Goal: Navigation & Orientation: Find specific page/section

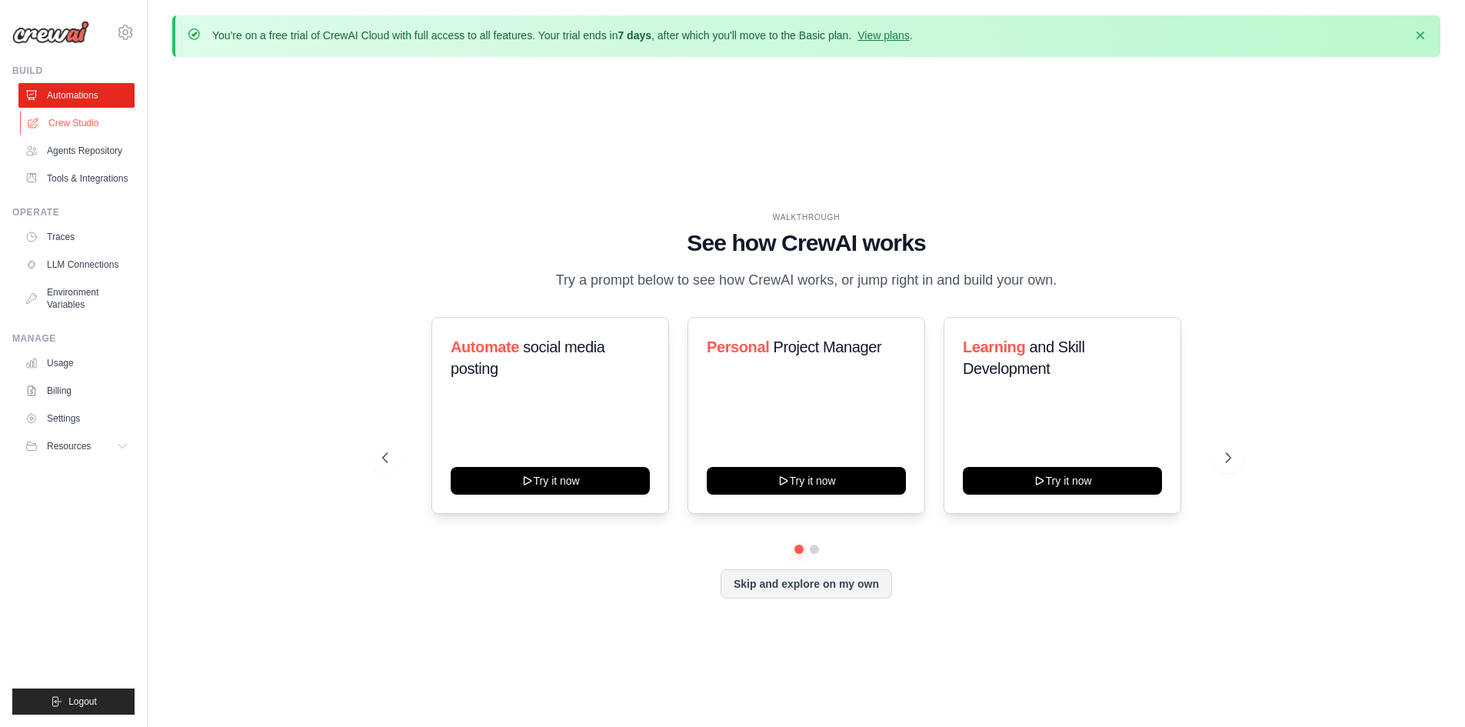
drag, startPoint x: 0, startPoint y: 0, endPoint x: 89, endPoint y: 125, distance: 153.2
click at [89, 125] on link "Crew Studio" at bounding box center [78, 123] width 116 height 25
click at [92, 151] on link "Agents Repository" at bounding box center [78, 150] width 116 height 25
click at [91, 175] on link "Tools & Integrations" at bounding box center [78, 178] width 116 height 25
click at [123, 444] on icon at bounding box center [124, 446] width 12 height 12
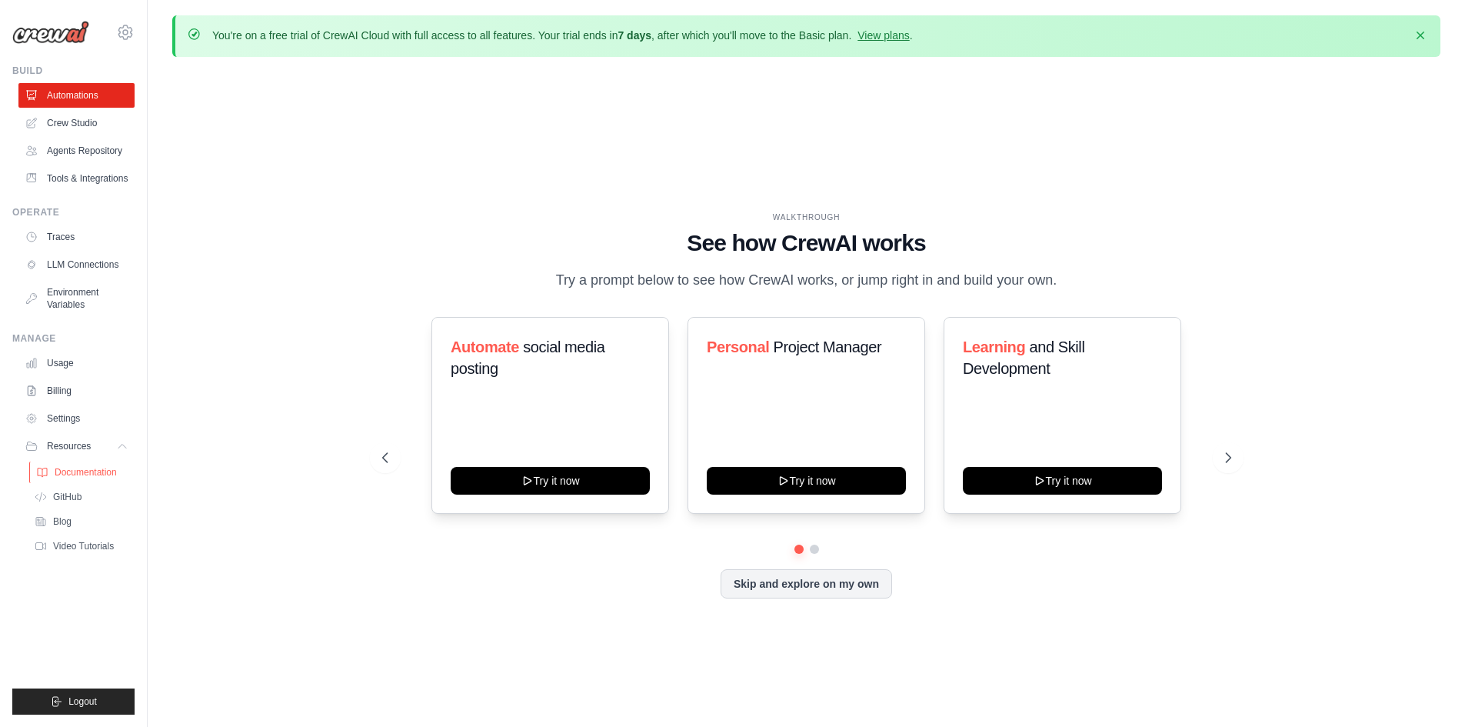
click at [98, 468] on span "Documentation" at bounding box center [86, 472] width 62 height 12
click at [88, 545] on span "Video Tutorials" at bounding box center [85, 546] width 61 height 12
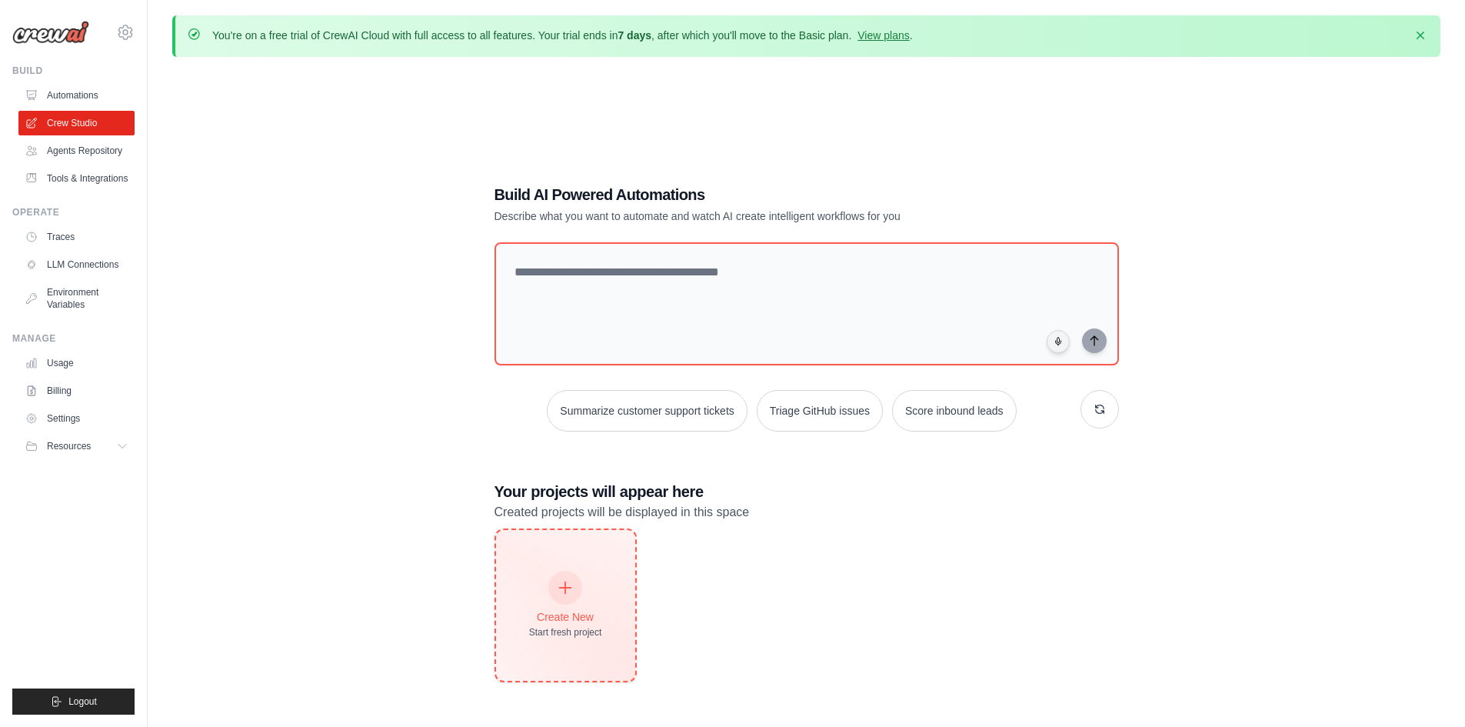
click at [568, 573] on div at bounding box center [565, 588] width 34 height 34
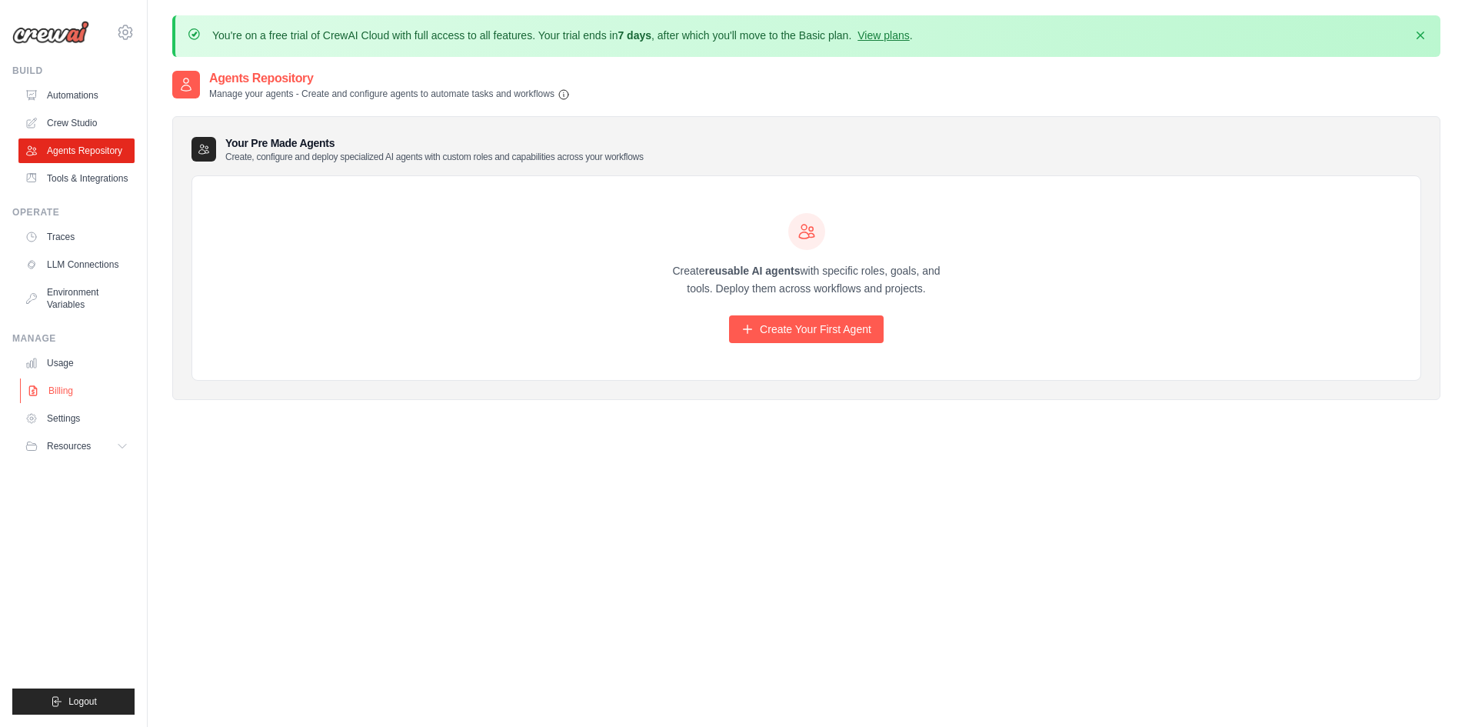
click at [50, 398] on link "Billing" at bounding box center [78, 390] width 116 height 25
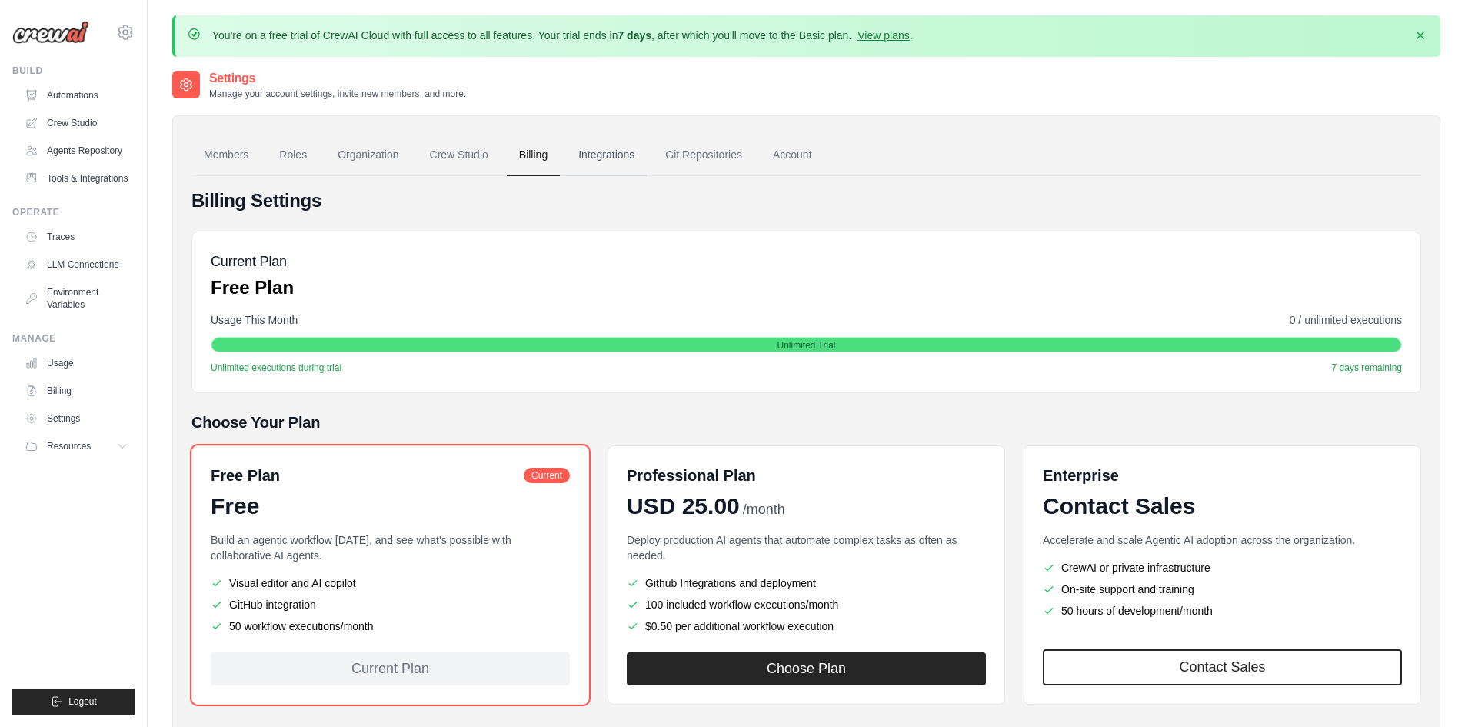
click at [594, 158] on link "Integrations" at bounding box center [606, 156] width 81 height 42
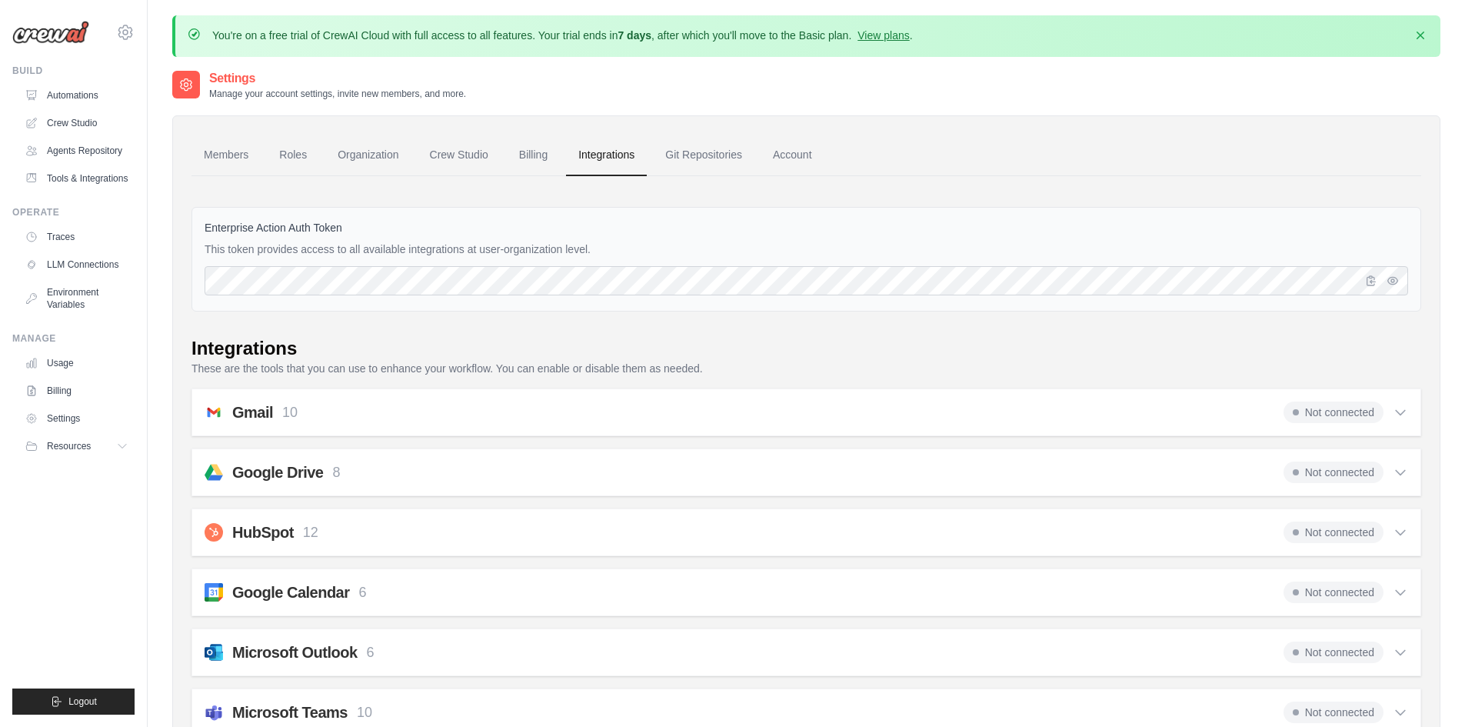
click at [594, 158] on link "Integrations" at bounding box center [606, 156] width 81 height 42
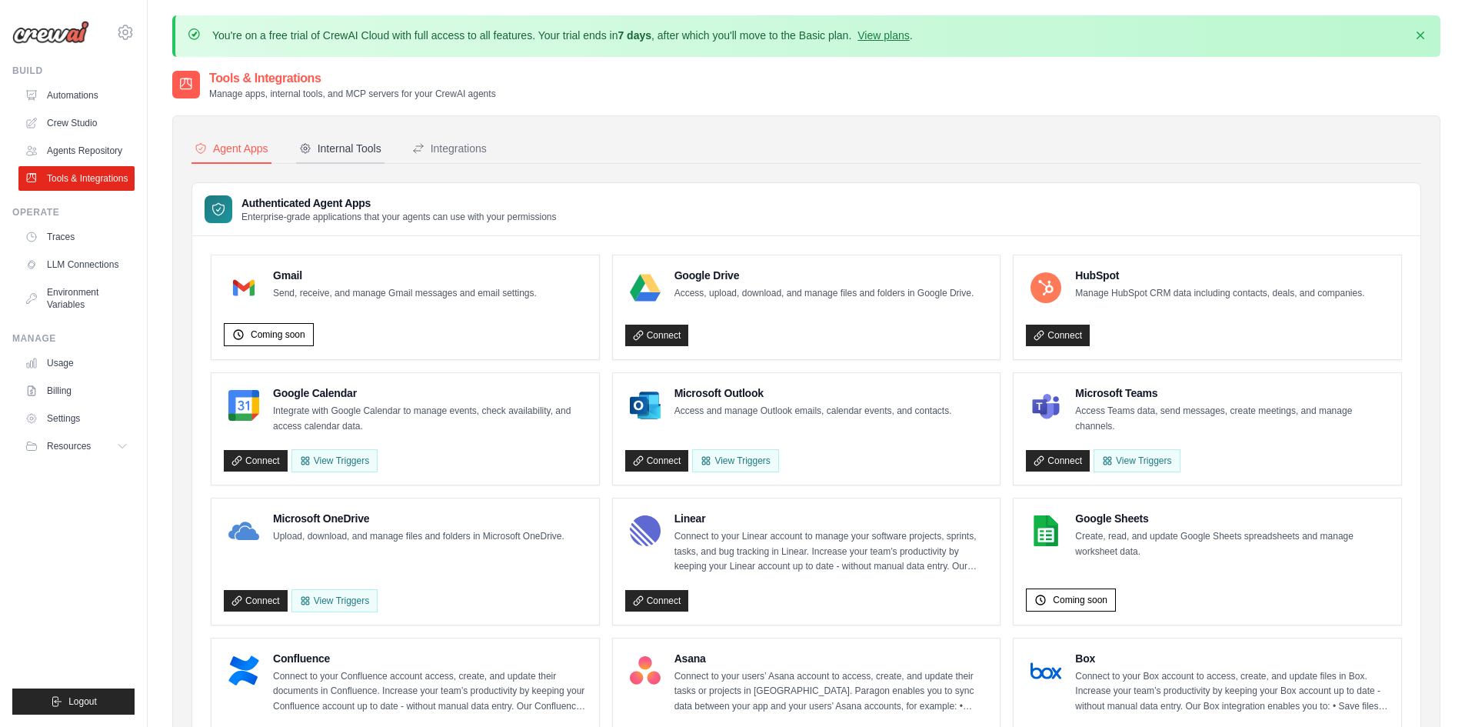
click at [361, 161] on button "Internal Tools" at bounding box center [340, 149] width 88 height 29
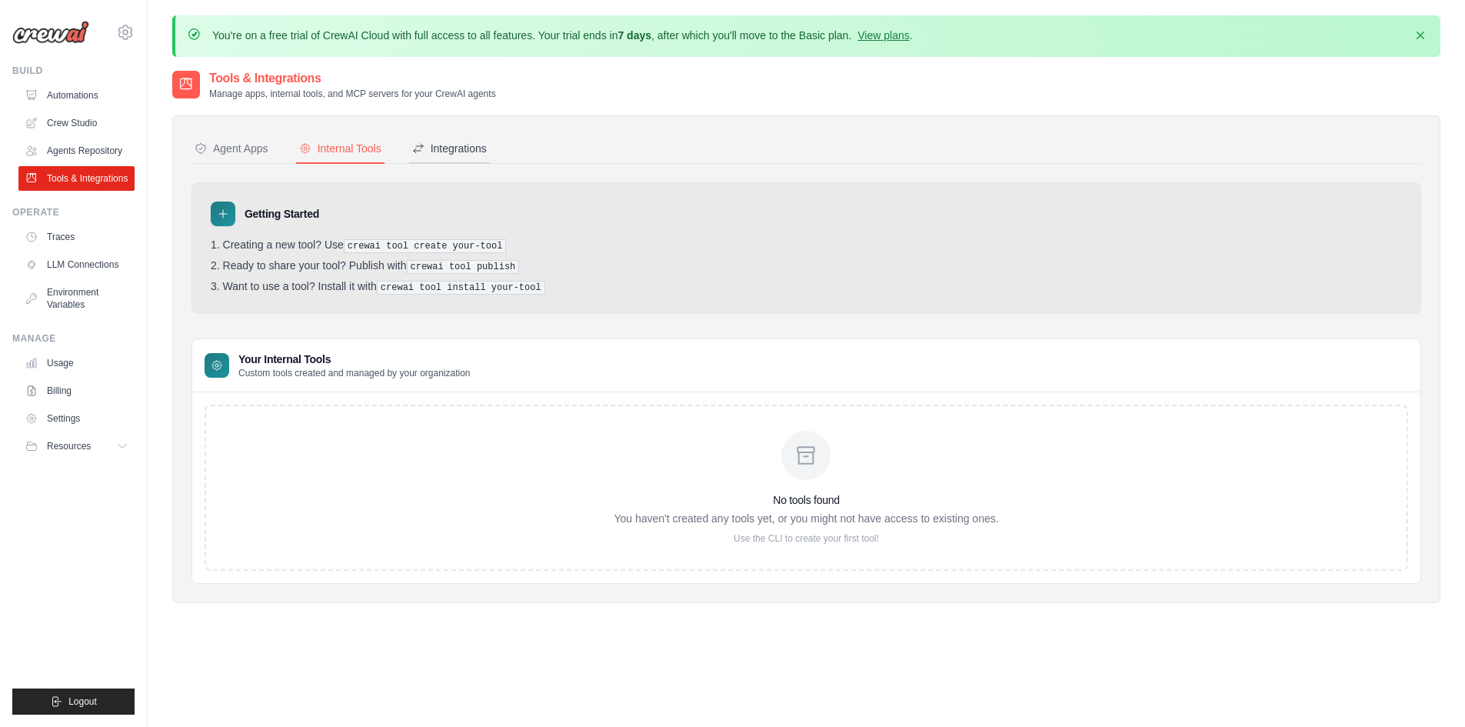
click at [478, 154] on div "Integrations" at bounding box center [449, 148] width 75 height 15
